Goal: Information Seeking & Learning: Learn about a topic

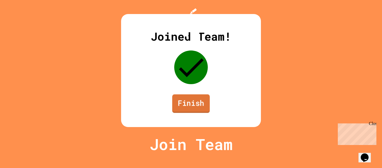
click at [189, 112] on link "Finish" at bounding box center [190, 103] width 37 height 18
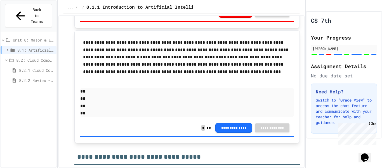
scroll to position [875, 0]
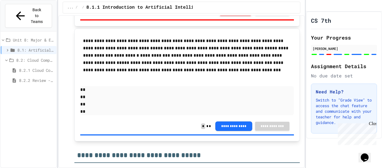
click at [33, 67] on span "8.2.1 Cloud Computing: Transforming the Digital World" at bounding box center [36, 70] width 35 height 6
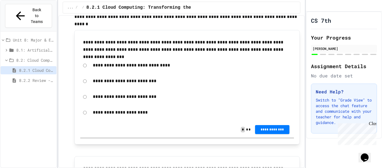
scroll to position [961, 0]
